Goal: Task Accomplishment & Management: Use online tool/utility

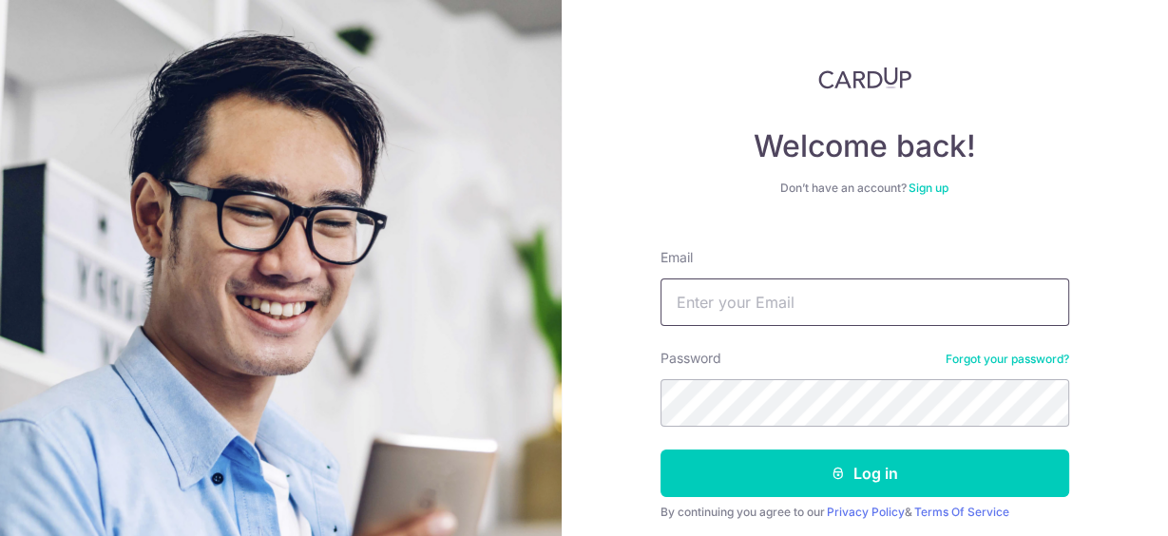
click at [718, 312] on input "Email" at bounding box center [864, 302] width 409 height 48
type input "[EMAIL_ADDRESS][DOMAIN_NAME]"
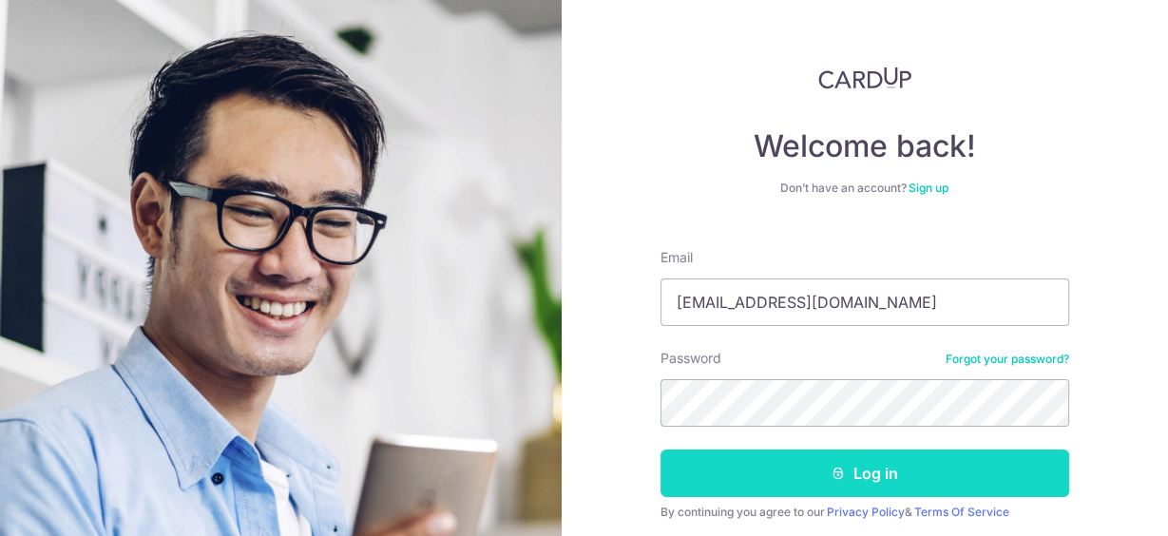
click at [809, 475] on button "Log in" at bounding box center [864, 473] width 409 height 48
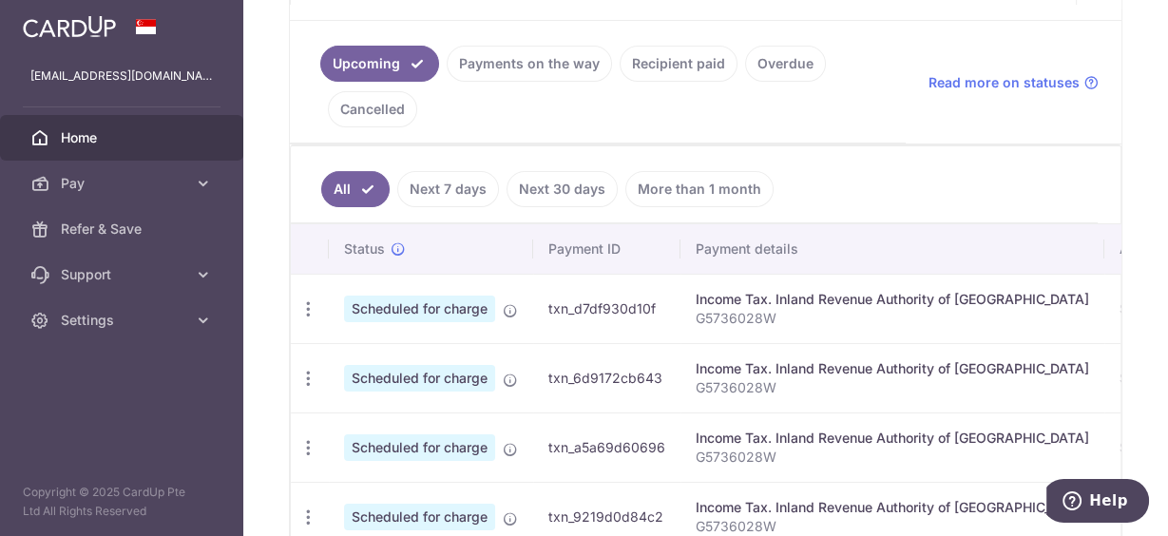
scroll to position [456, 0]
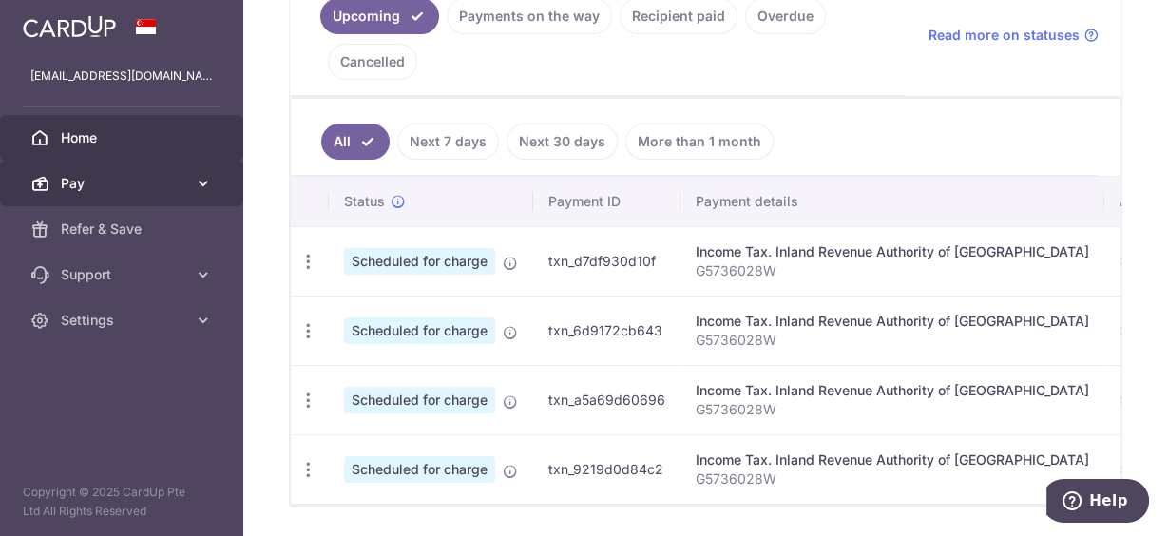
click at [179, 172] on link "Pay" at bounding box center [121, 184] width 243 height 46
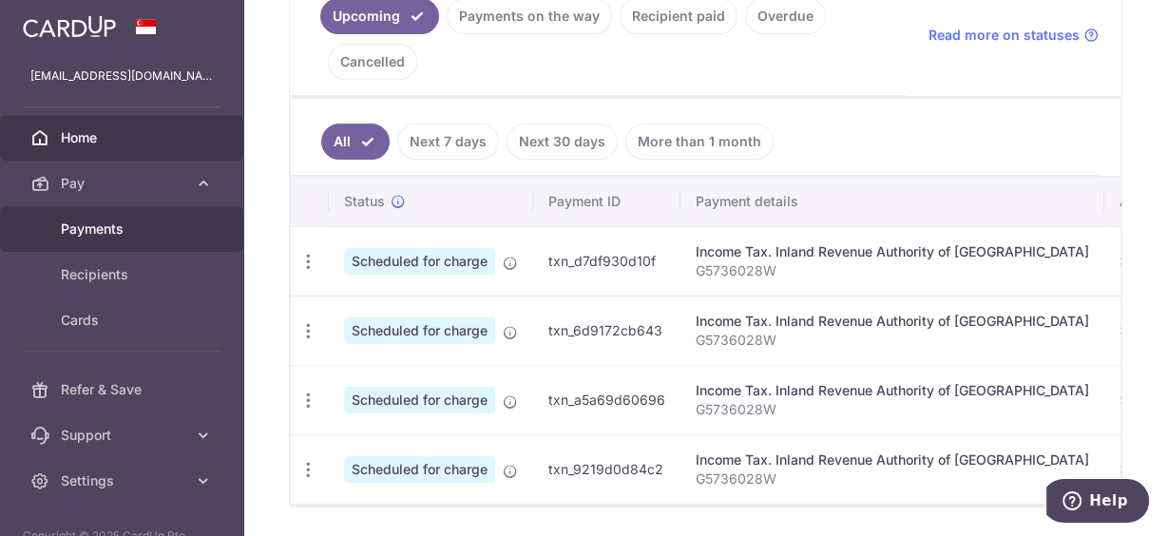
click at [99, 231] on span "Payments" at bounding box center [123, 229] width 125 height 19
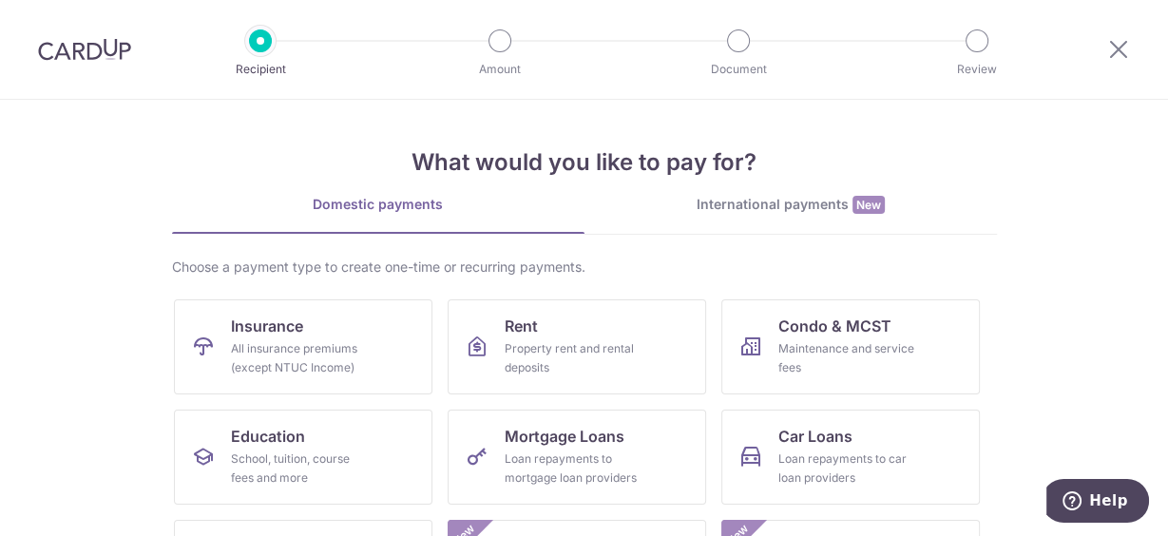
click at [79, 51] on img at bounding box center [84, 49] width 93 height 23
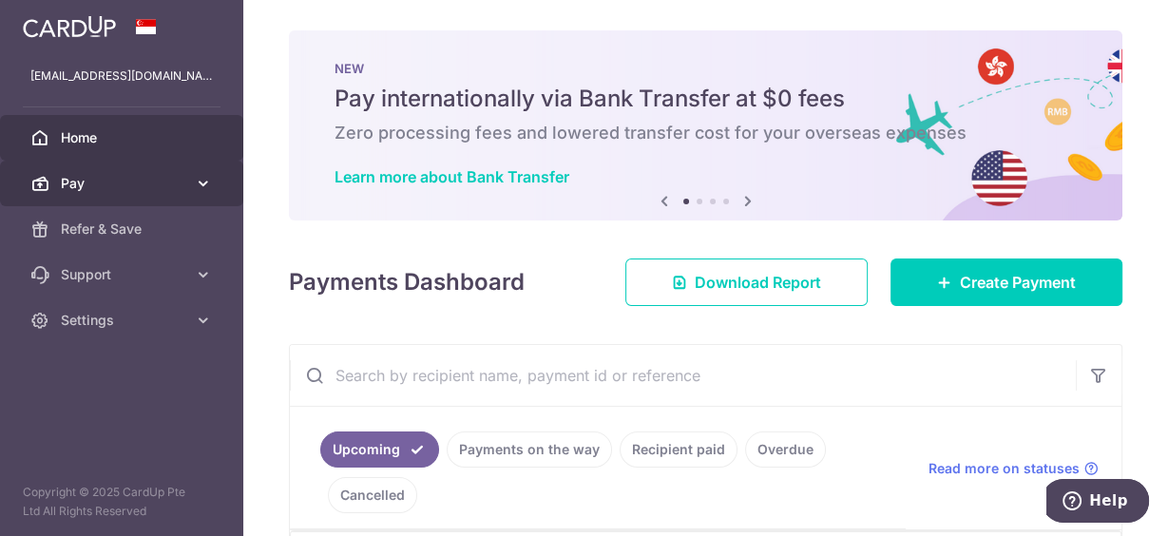
click at [81, 185] on span "Pay" at bounding box center [123, 183] width 125 height 19
